Goal: Find specific page/section: Find specific page/section

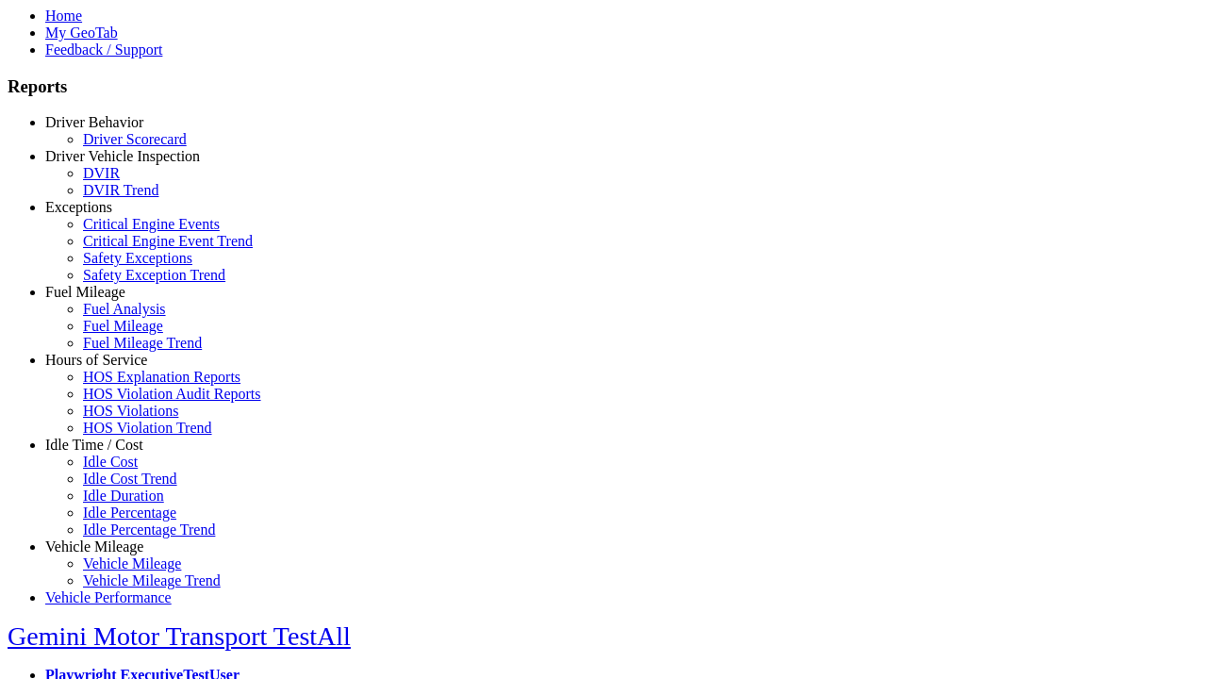
click at [108, 215] on link "Exceptions" at bounding box center [78, 207] width 67 height 16
click at [123, 283] on link "Safety Exception Trend" at bounding box center [154, 275] width 142 height 16
select select "**********"
type input "**********"
